Goal: Find contact information: Find contact information

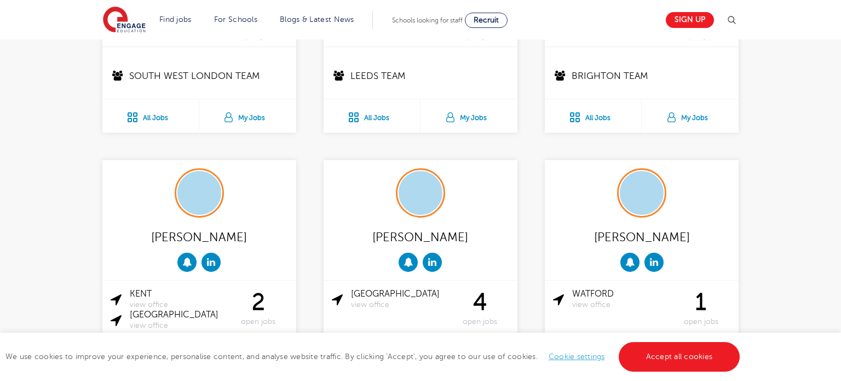
scroll to position [1345, 0]
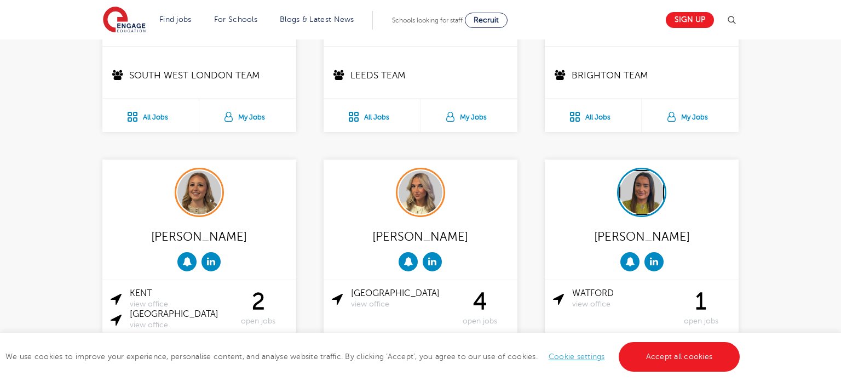
click at [640, 197] on img at bounding box center [642, 192] width 44 height 44
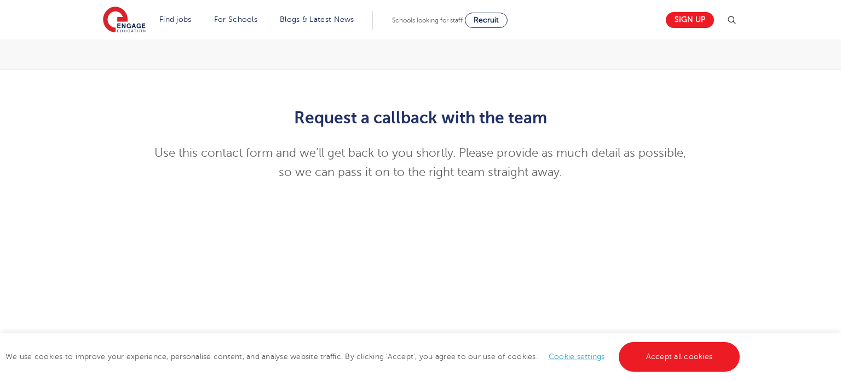
scroll to position [213, 0]
